Goal: Task Accomplishment & Management: Manage account settings

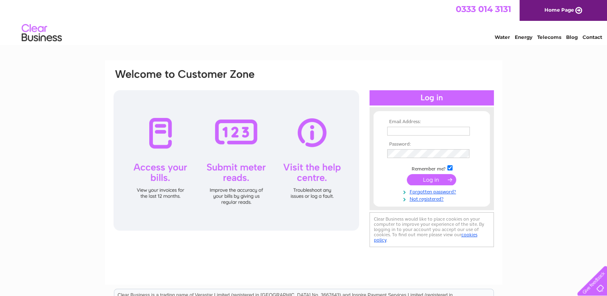
type input "[EMAIL_ADDRESS][DOMAIN_NAME]"
click at [448, 180] on input "submit" at bounding box center [431, 179] width 49 height 11
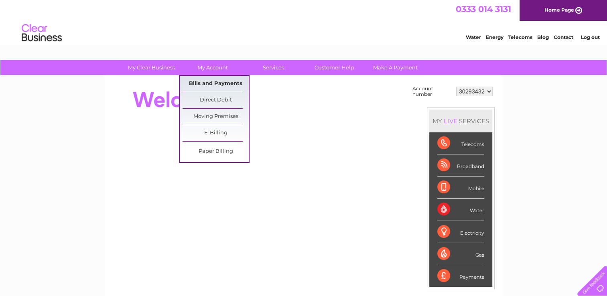
click at [222, 83] on link "Bills and Payments" at bounding box center [216, 84] width 66 height 16
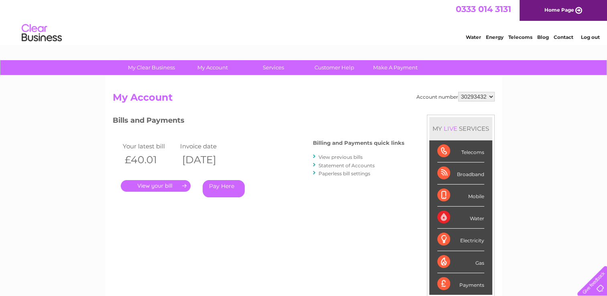
click at [354, 157] on link "View previous bills" at bounding box center [341, 157] width 44 height 6
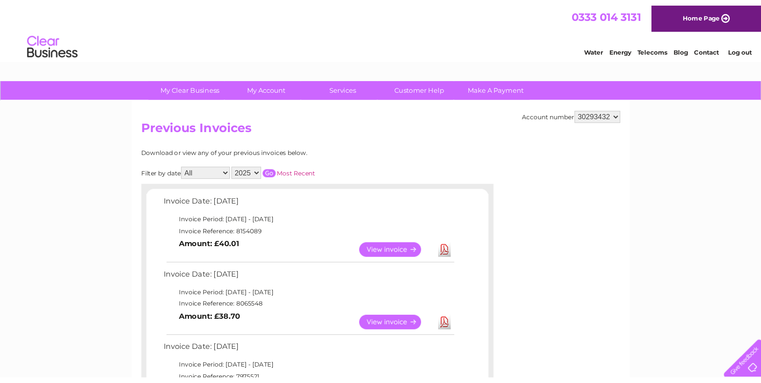
scroll to position [40, 0]
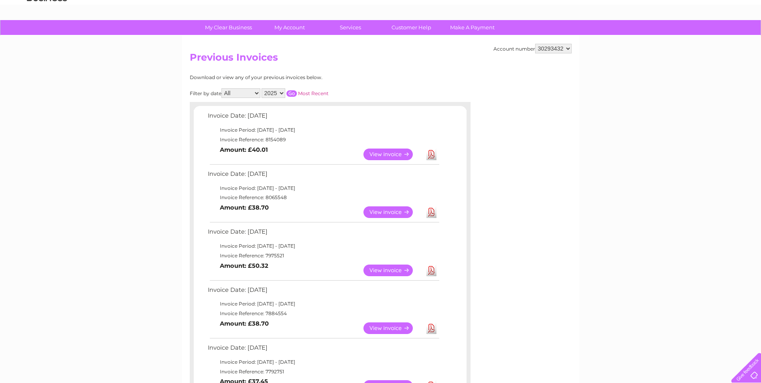
click at [391, 159] on link "View" at bounding box center [393, 155] width 59 height 12
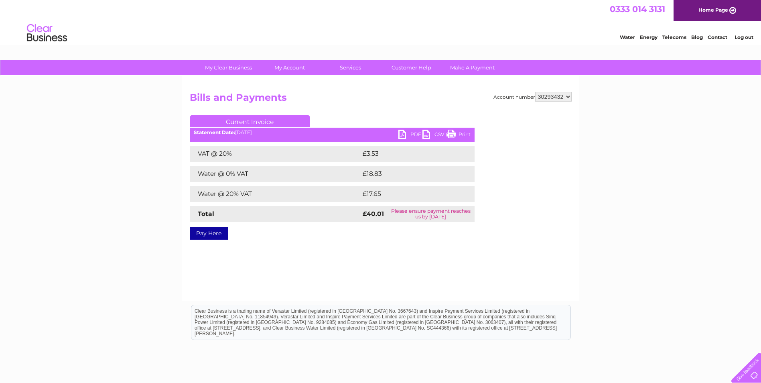
click at [405, 135] on link "PDF" at bounding box center [411, 136] width 24 height 12
